Goal: Find specific page/section

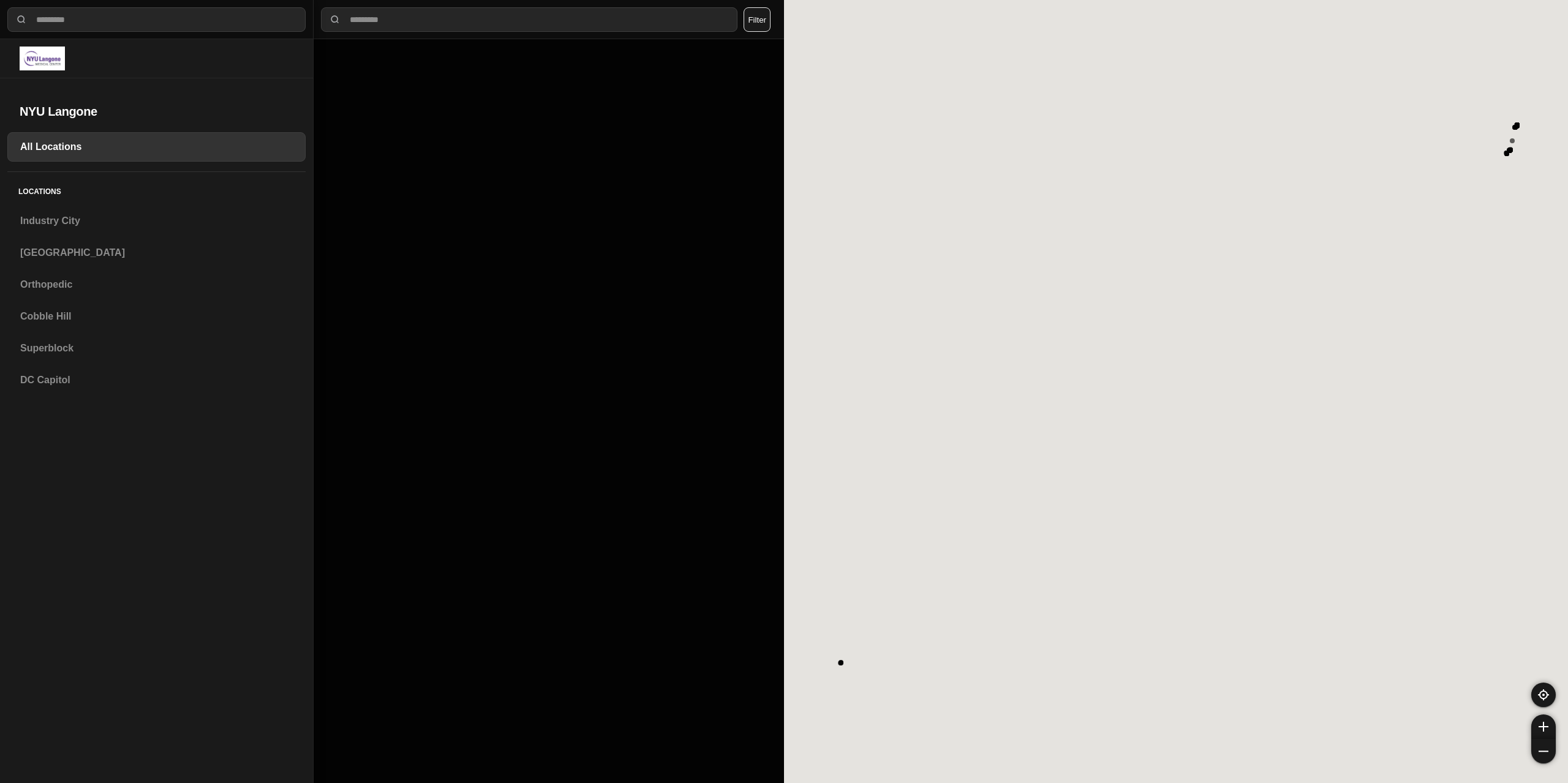
select select "*"
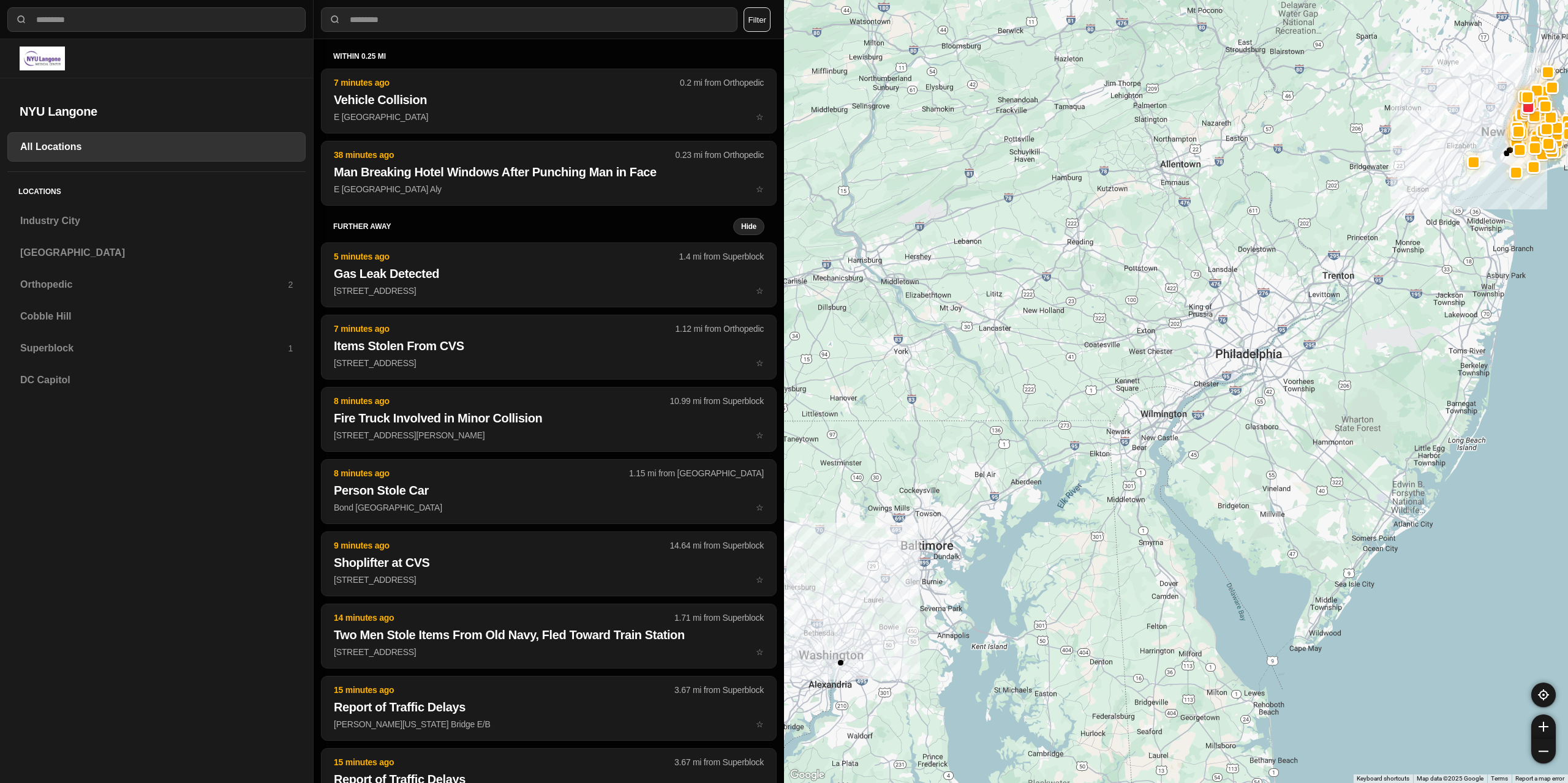
click at [95, 691] on div "All Locations Locations Industry City [GEOGRAPHIC_DATA] Orthopedic 2 [GEOGRAPHI…" at bounding box center [156, 458] width 313 height 651
click at [127, 654] on div "All Locations Locations Industry City [GEOGRAPHIC_DATA] Orthopedic 2 [GEOGRAPHI…" at bounding box center [156, 458] width 313 height 651
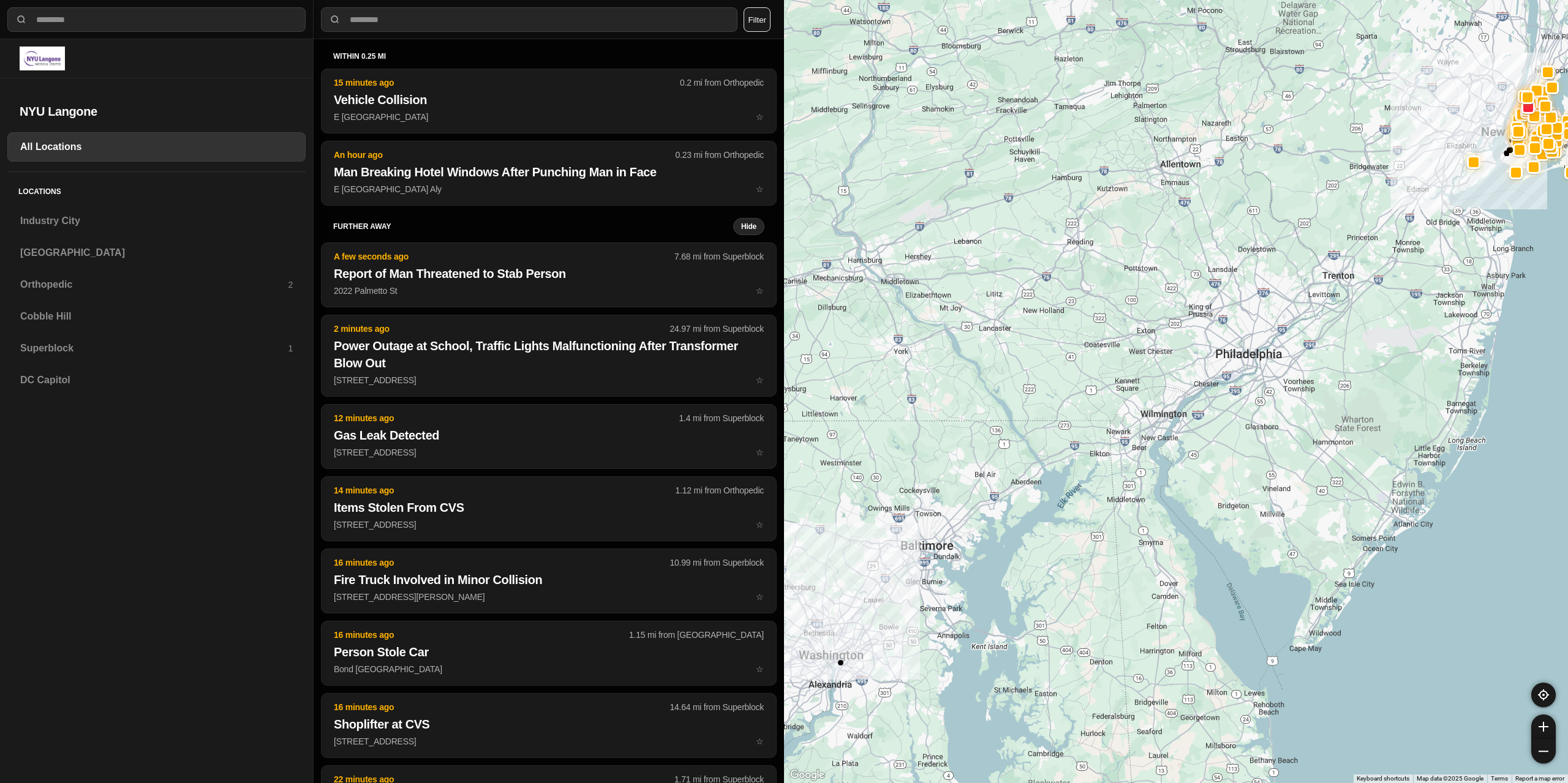
click at [122, 709] on div "All Locations Locations Industry City [GEOGRAPHIC_DATA] Orthopedic 2 [GEOGRAPHI…" at bounding box center [156, 458] width 313 height 651
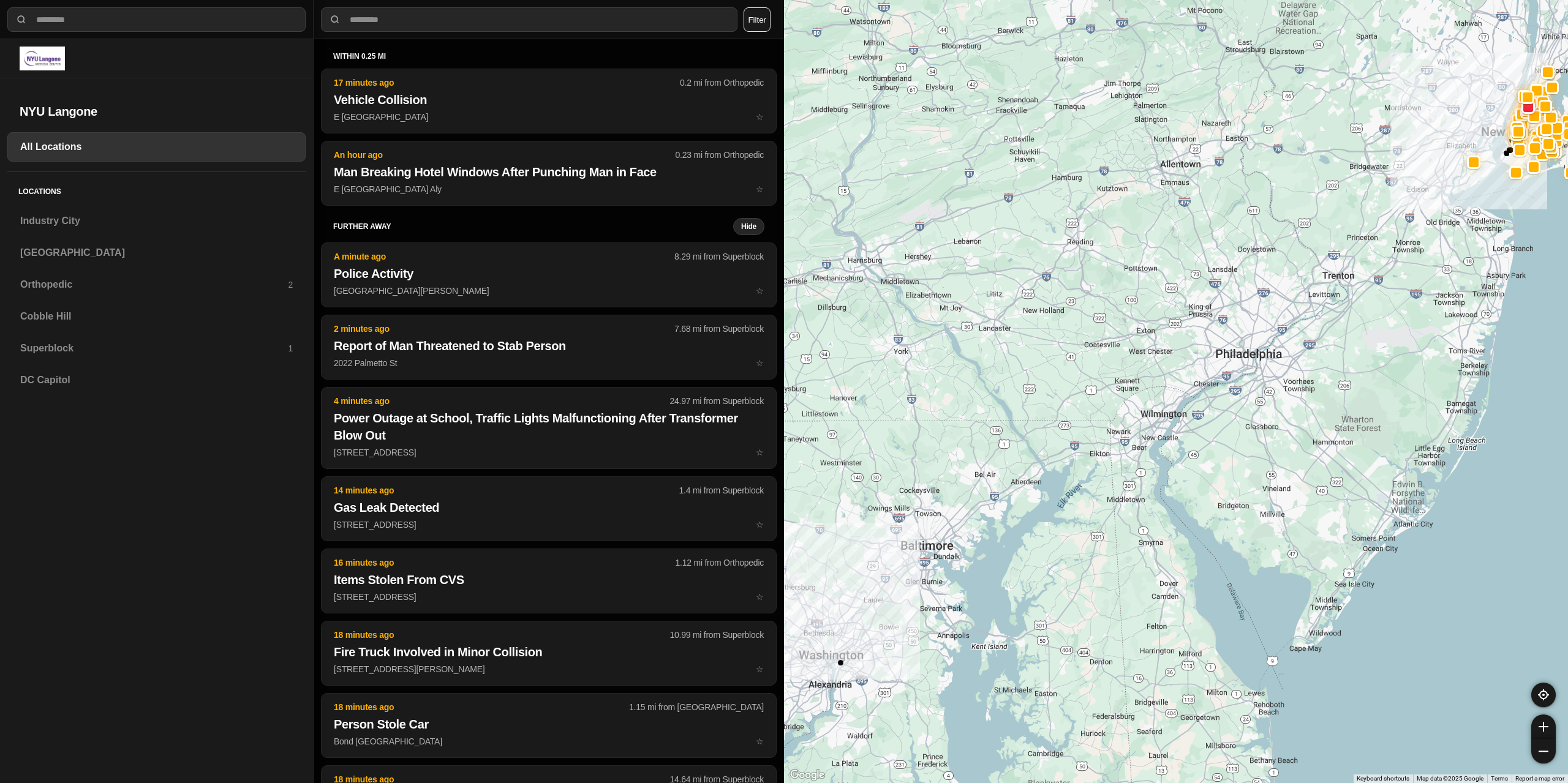
click at [100, 601] on div "All Locations Locations Industry City [GEOGRAPHIC_DATA] Orthopedic 2 [GEOGRAPHI…" at bounding box center [156, 458] width 313 height 651
drag, startPoint x: 63, startPoint y: 694, endPoint x: 10, endPoint y: 650, distance: 68.9
click at [63, 694] on div "All Locations Locations Industry City [GEOGRAPHIC_DATA] Orthopedic 2 [GEOGRAPHI…" at bounding box center [156, 458] width 313 height 651
click at [167, 589] on div "All Locations Locations Industry City [GEOGRAPHIC_DATA] Orthopedic 2 [GEOGRAPHI…" at bounding box center [156, 458] width 313 height 651
click at [109, 632] on div "All Locations Locations Industry City [GEOGRAPHIC_DATA] Orthopedic 2 [GEOGRAPHI…" at bounding box center [156, 458] width 313 height 651
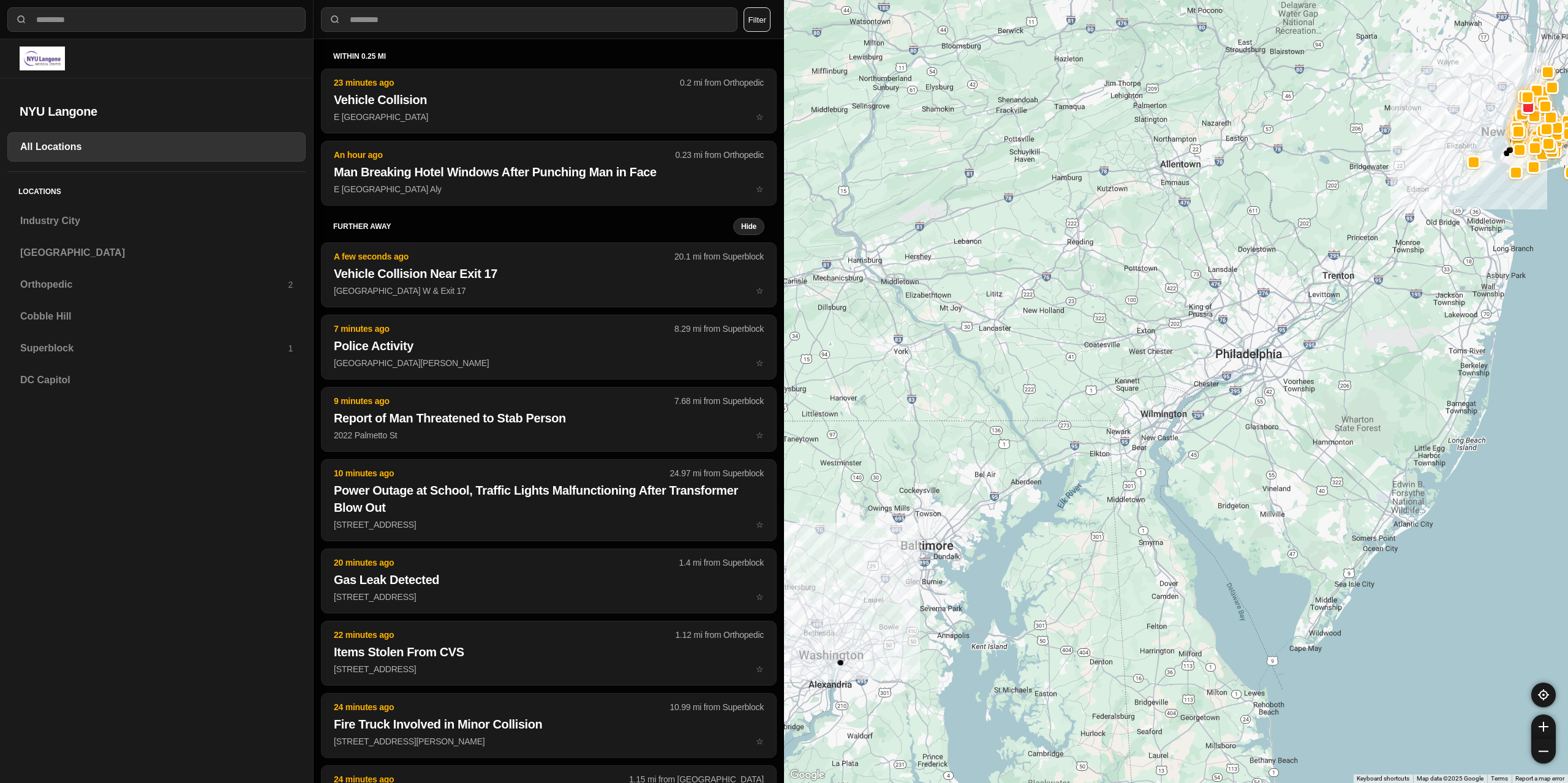
click at [103, 680] on div "All Locations Locations Industry City [GEOGRAPHIC_DATA] Orthopedic 2 [GEOGRAPHI…" at bounding box center [156, 458] width 313 height 651
